Goal: Task Accomplishment & Management: Manage account settings

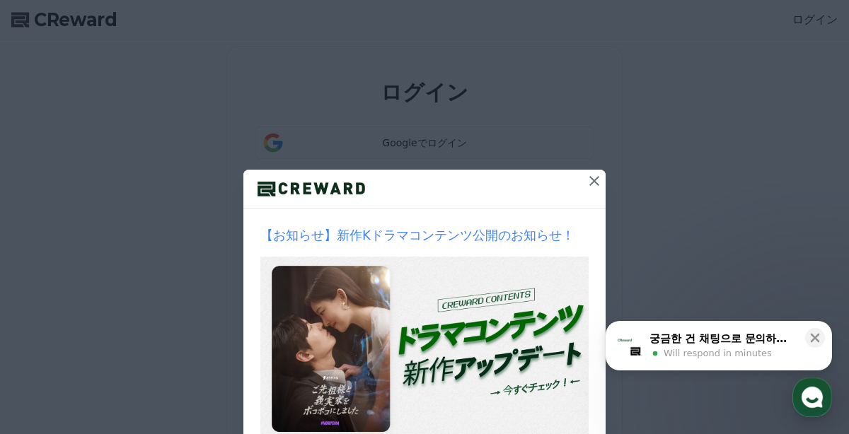
click at [591, 180] on icon at bounding box center [594, 181] width 17 height 17
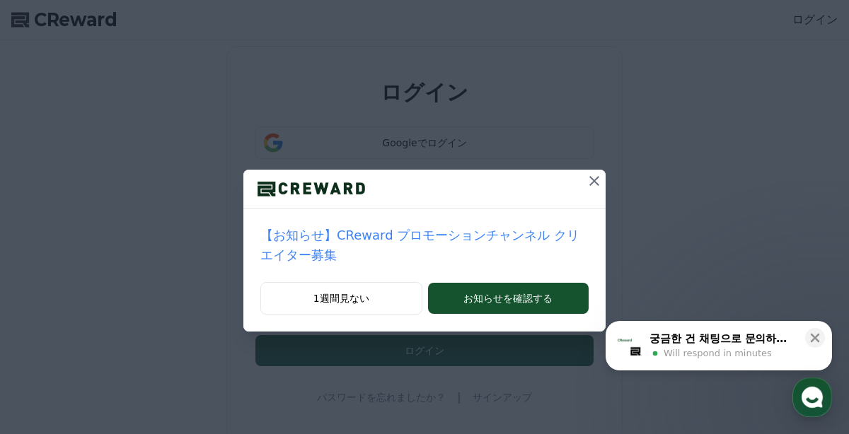
click at [591, 180] on icon at bounding box center [594, 181] width 17 height 17
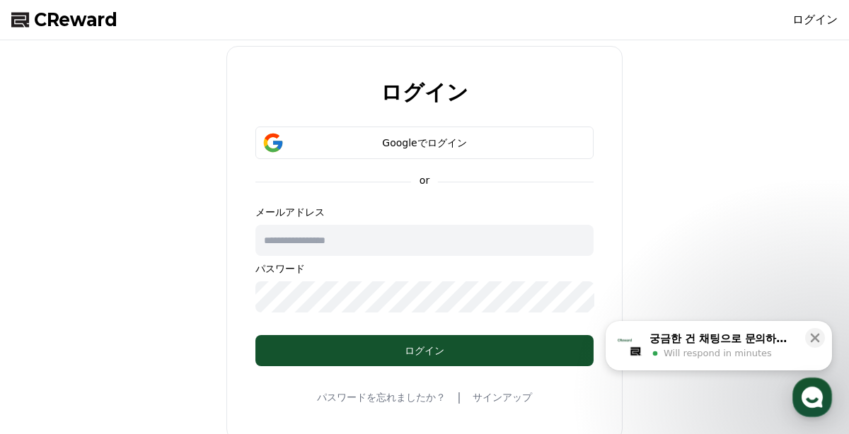
click at [478, 243] on input "text" at bounding box center [424, 240] width 338 height 31
type input "**********"
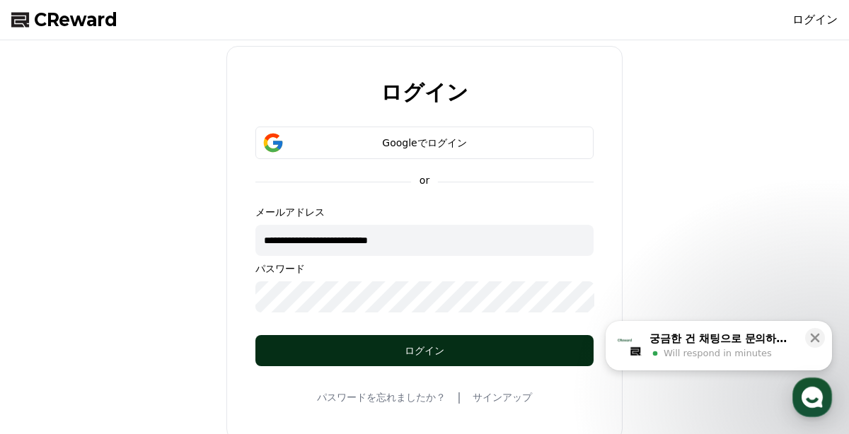
click at [445, 356] on div "ログイン" at bounding box center [425, 351] width 282 height 14
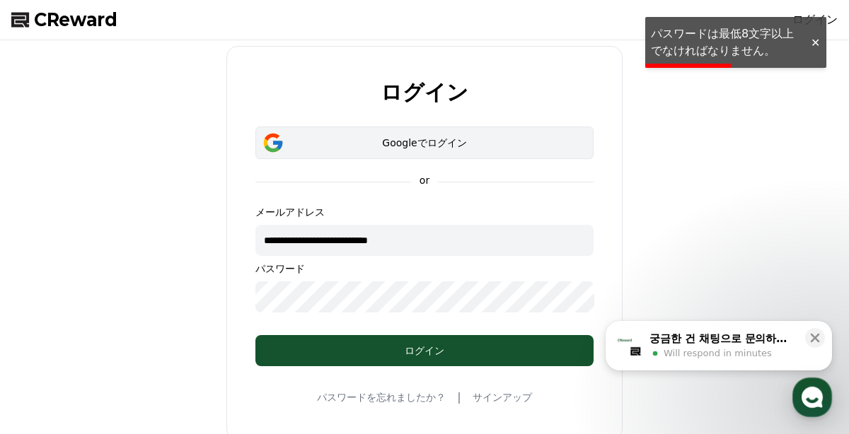
click at [435, 139] on div "Googleでログイン" at bounding box center [424, 143] width 297 height 14
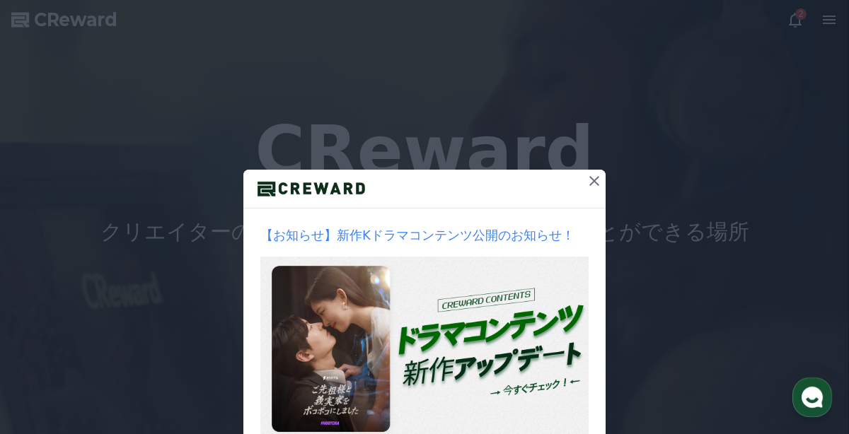
click at [595, 183] on icon at bounding box center [594, 181] width 17 height 17
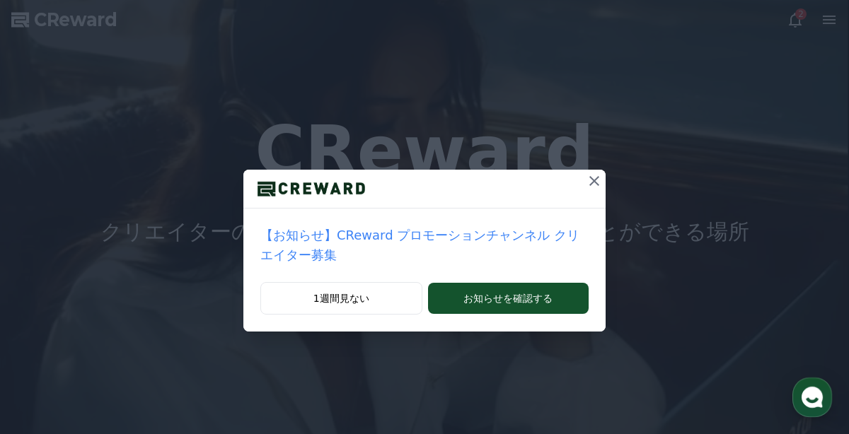
click at [590, 178] on icon at bounding box center [594, 181] width 10 height 10
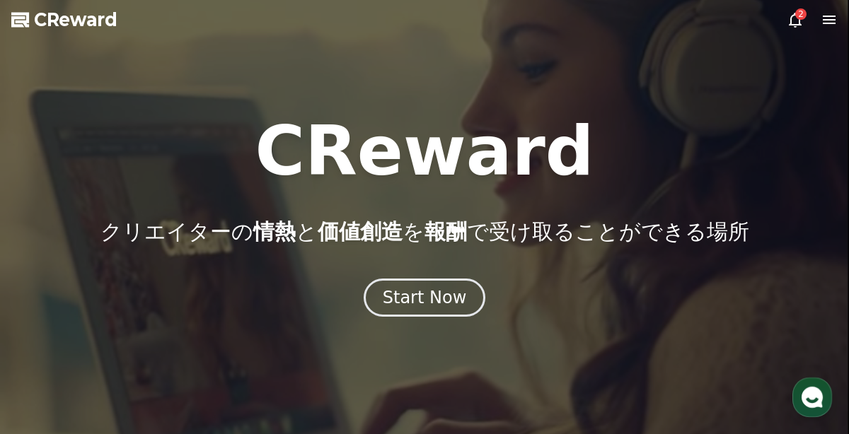
click at [787, 18] on icon at bounding box center [795, 19] width 17 height 17
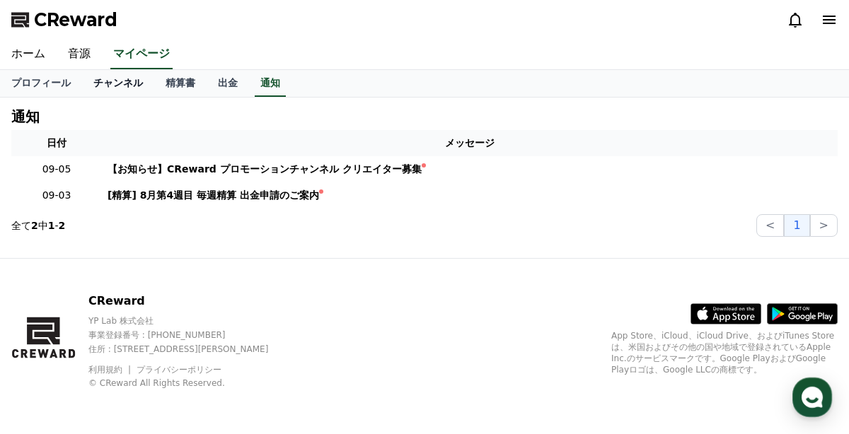
click at [134, 83] on link "チャンネル" at bounding box center [118, 83] width 72 height 27
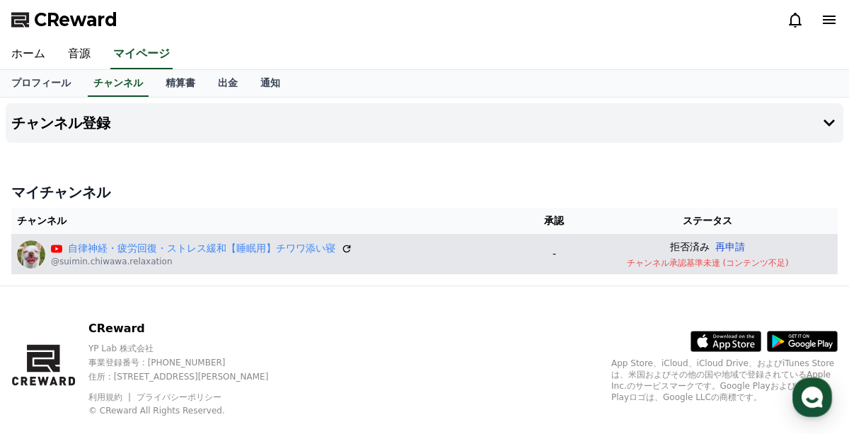
click at [732, 246] on button "再申請" at bounding box center [730, 247] width 30 height 15
